Goal: Obtain resource: Obtain resource

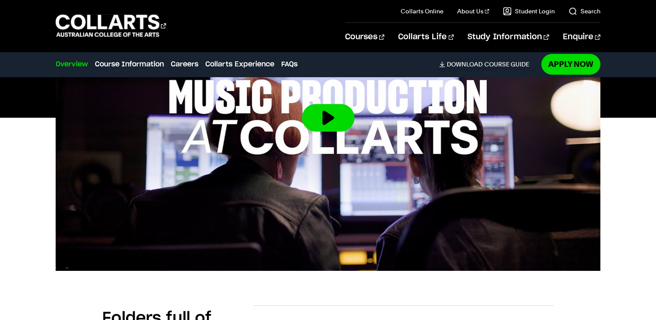
scroll to position [342, 0]
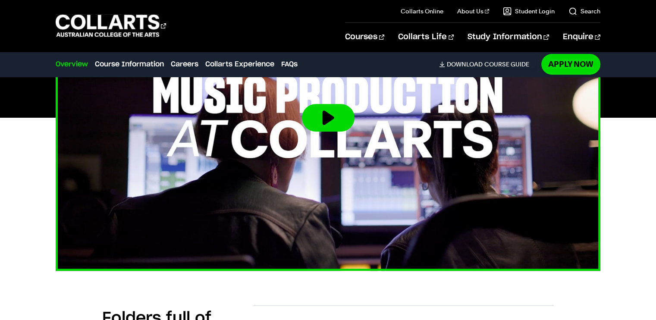
click at [309, 114] on button at bounding box center [328, 118] width 53 height 28
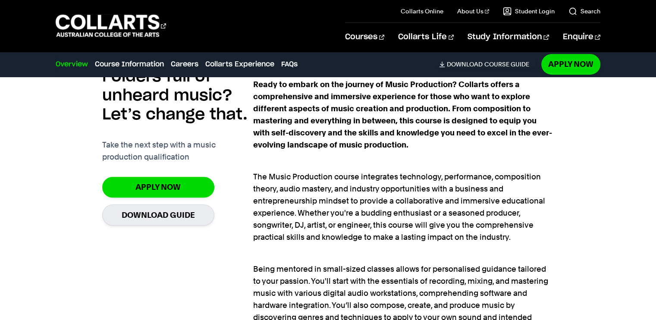
scroll to position [577, 0]
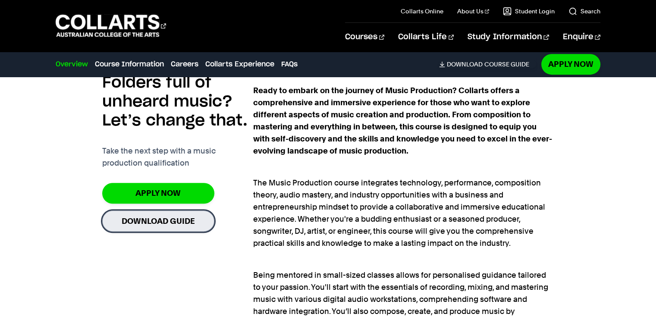
click at [173, 217] on link "Download Guide" at bounding box center [158, 221] width 112 height 21
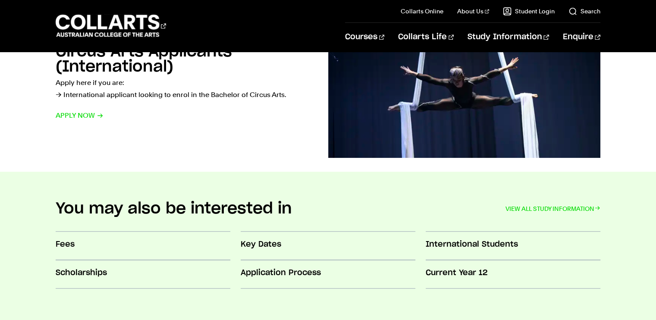
scroll to position [696, 0]
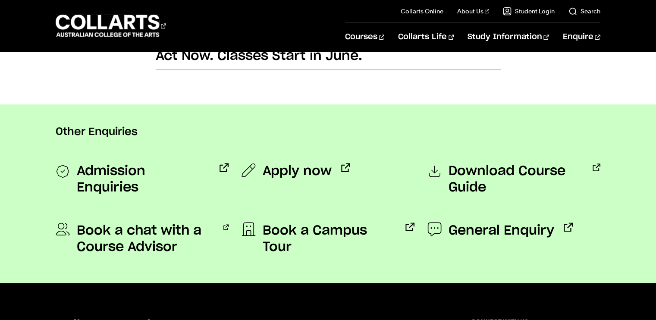
scroll to position [625, 0]
